Goal: Task Accomplishment & Management: Manage account settings

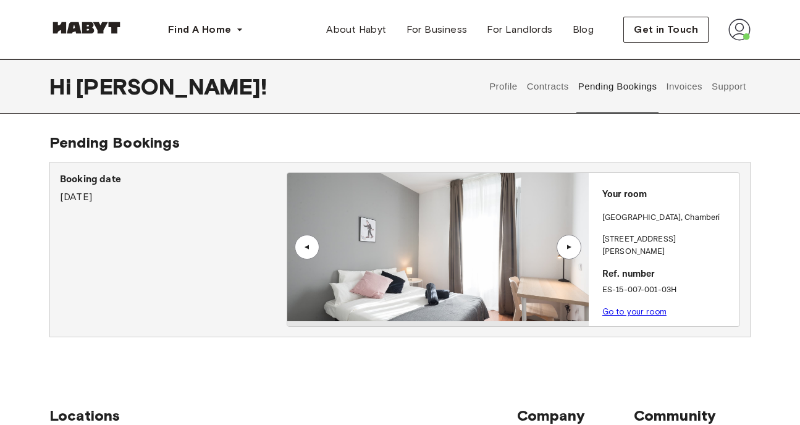
click at [625, 206] on div "Your room [GEOGRAPHIC_DATA] , Chamberí [STREET_ADDRESS]. number ES-15-007-001-0…" at bounding box center [664, 249] width 151 height 153
click at [617, 242] on p "[STREET_ADDRESS][PERSON_NAME]" at bounding box center [668, 246] width 132 height 24
click at [639, 307] on link "Go to your room" at bounding box center [634, 311] width 64 height 9
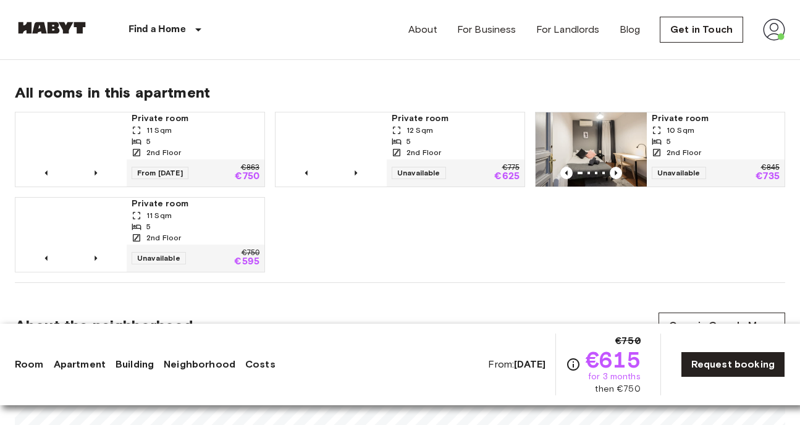
scroll to position [859, 0]
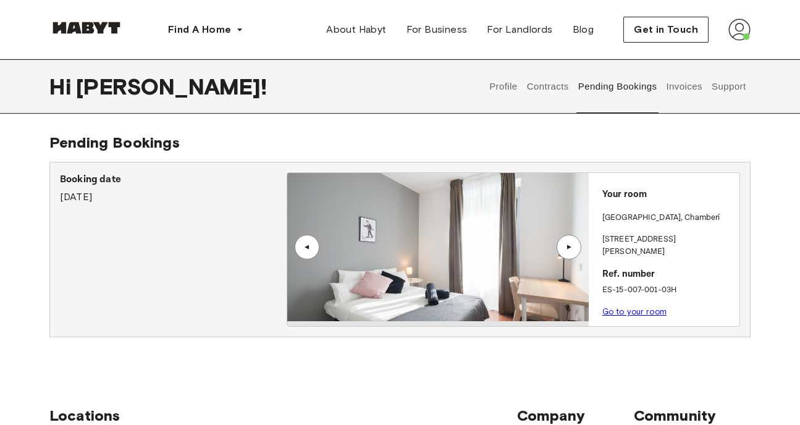
click at [686, 88] on button "Invoices" at bounding box center [684, 86] width 39 height 54
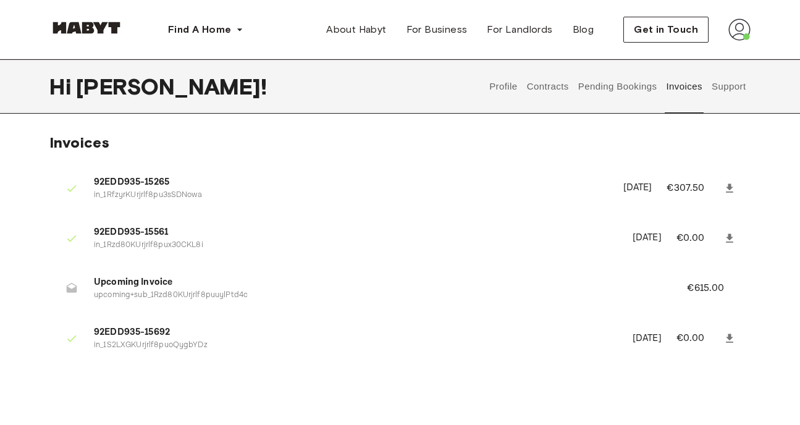
click at [546, 83] on button "Contracts" at bounding box center [547, 86] width 45 height 54
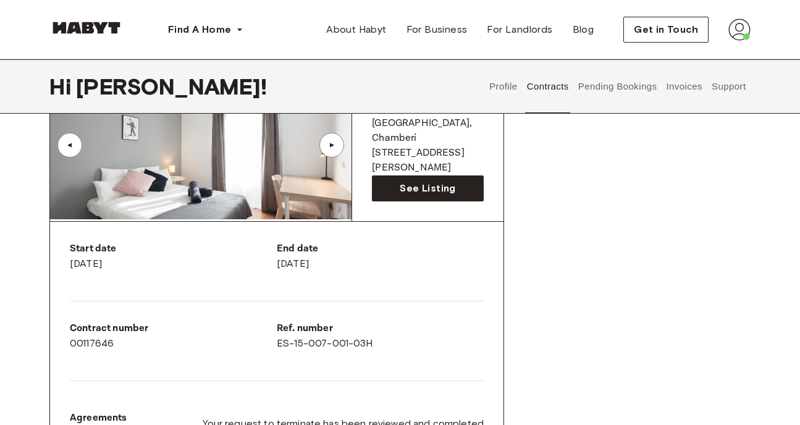
scroll to position [127, 0]
click at [678, 89] on button "Invoices" at bounding box center [684, 86] width 39 height 54
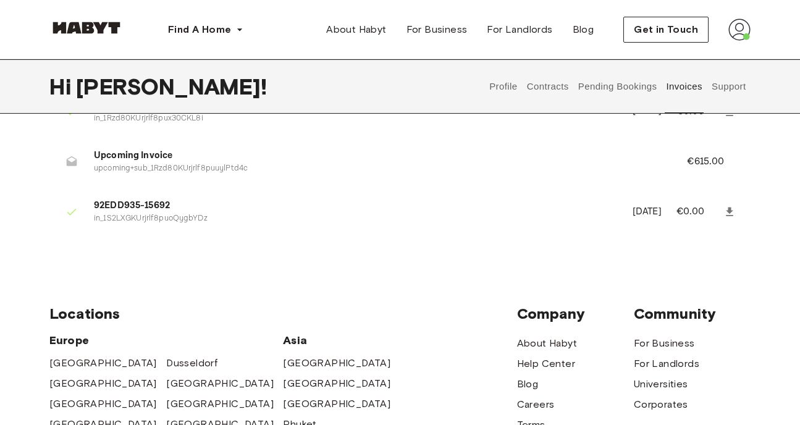
click at [732, 78] on button "Support" at bounding box center [729, 86] width 38 height 54
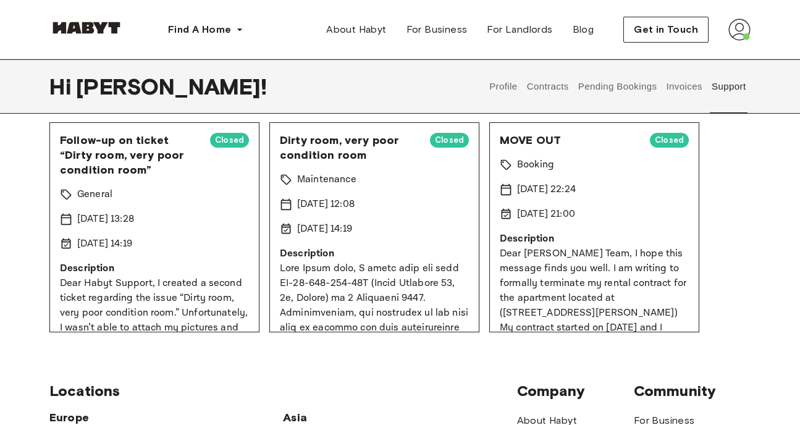
click at [542, 202] on div "MOVE OUT Closed Booking 4 Sep 2025 22:24 17 Sep 2025 21:00 Description Dear Hab…" at bounding box center [594, 227] width 210 height 210
click at [662, 144] on span "Closed" at bounding box center [669, 140] width 39 height 12
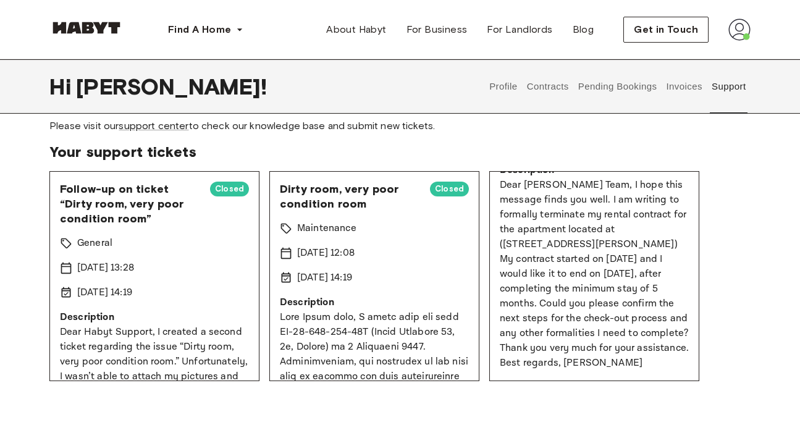
scroll to position [132, 0]
